Goal: Transaction & Acquisition: Subscribe to service/newsletter

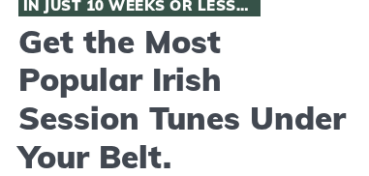
scroll to position [60, 0]
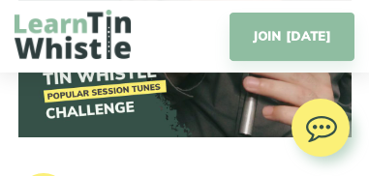
scroll to position [3234, 0]
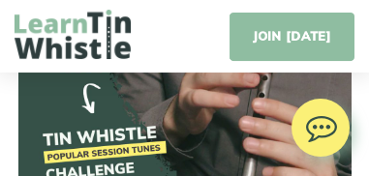
click at [314, 33] on link "JOIN [DATE]" at bounding box center [292, 37] width 125 height 48
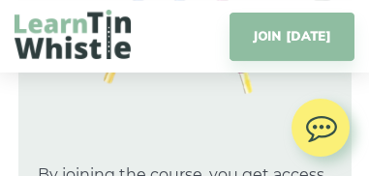
scroll to position [13405, 0]
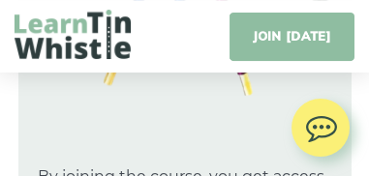
click at [300, 39] on link "JOIN [DATE]" at bounding box center [292, 37] width 125 height 48
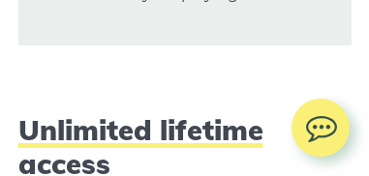
scroll to position [13751, 0]
